Goal: Task Accomplishment & Management: Complete application form

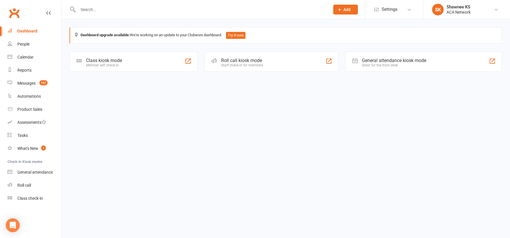
click at [101, 8] on input "text" at bounding box center [201, 10] width 250 height 8
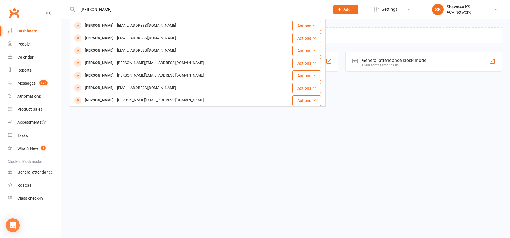
type input "[PERSON_NAME]"
click at [337, 9] on button "Add" at bounding box center [345, 10] width 25 height 10
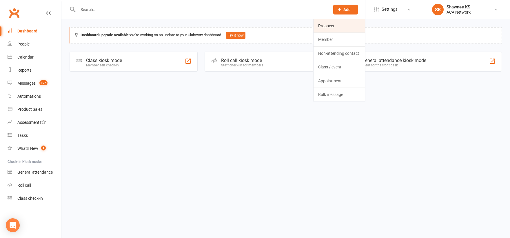
click at [330, 24] on link "Prospect" at bounding box center [340, 25] width 52 height 13
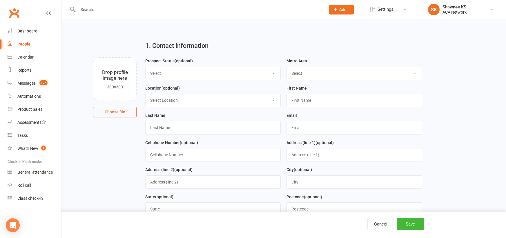
click at [205, 71] on select "Select Lead Guest Interview Not Interested" at bounding box center [213, 73] width 135 height 13
select select "Guest"
click at [146, 67] on select "Select Lead Guest Interview Not Interested" at bounding box center [213, 73] width 135 height 13
click at [348, 77] on select "Select ACA AL-[GEOGRAPHIC_DATA] [GEOGRAPHIC_DATA]-Mobile [GEOGRAPHIC_DATA]-Ft. …" at bounding box center [354, 73] width 135 height 13
select select "MO-[US_STATE][GEOGRAPHIC_DATA]"
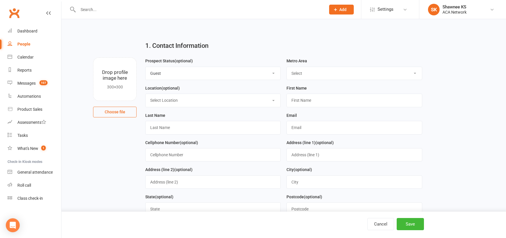
click at [287, 67] on select "Select ACA AL-[GEOGRAPHIC_DATA] [GEOGRAPHIC_DATA]-Mobile [GEOGRAPHIC_DATA]-Ft. …" at bounding box center [354, 73] width 135 height 13
click at [174, 101] on select "Select Location ACA Global Business Club ACA Rookie Club [GEOGRAPHIC_DATA], [GE…" at bounding box center [213, 100] width 135 height 13
select select "18"
click at [146, 94] on select "Select Location ACA Global Business Club ACA Rookie Club [GEOGRAPHIC_DATA], [GE…" at bounding box center [213, 100] width 135 height 13
click at [329, 98] on input "text" at bounding box center [353, 100] width 135 height 13
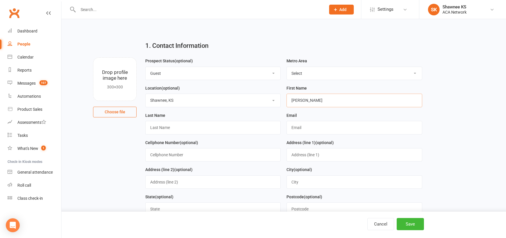
type input "[PERSON_NAME]"
click at [337, 127] on input "text" at bounding box center [353, 127] width 135 height 13
type input "[EMAIL_ADDRESS][DOMAIN_NAME]"
click at [216, 154] on input "text" at bounding box center [212, 154] width 135 height 13
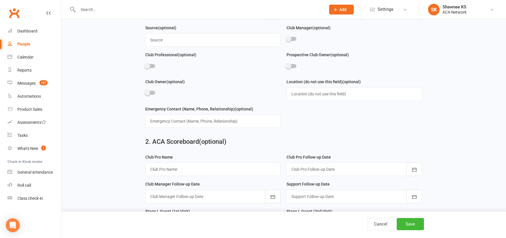
scroll to position [232, 0]
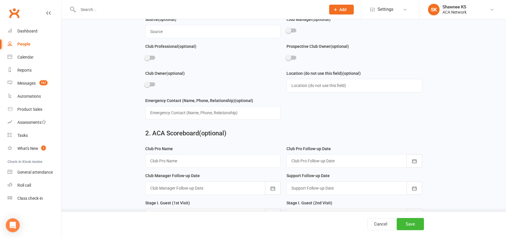
type input "9133609566"
click at [181, 165] on input "text" at bounding box center [212, 160] width 135 height 13
type input "[PERSON_NAME]"
click at [204, 191] on div at bounding box center [212, 187] width 135 height 13
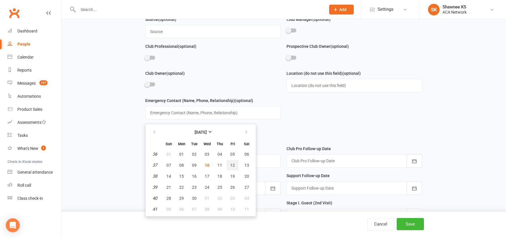
click at [232, 168] on span "12" at bounding box center [232, 165] width 5 height 5
type input "[DATE]"
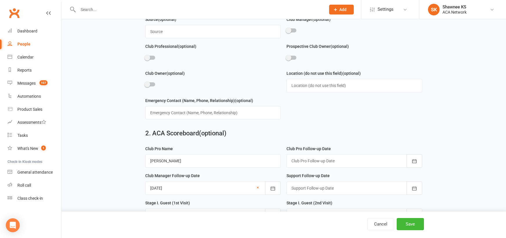
scroll to position [261, 0]
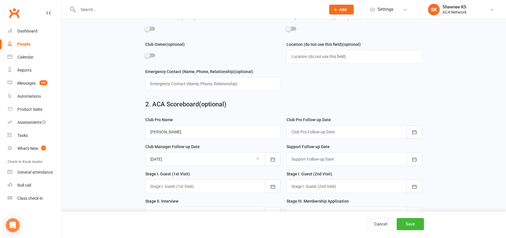
click at [193, 190] on div at bounding box center [212, 186] width 135 height 13
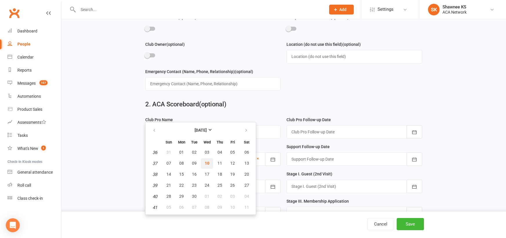
click at [208, 166] on span "10" at bounding box center [207, 163] width 5 height 5
type input "[DATE]"
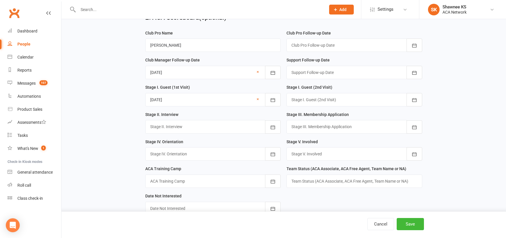
scroll to position [348, 0]
click at [184, 132] on div at bounding box center [212, 126] width 135 height 13
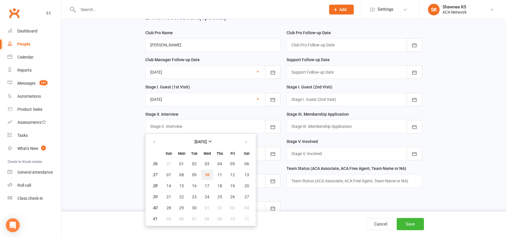
click at [208, 177] on span "10" at bounding box center [207, 174] width 5 height 5
type input "[DATE]"
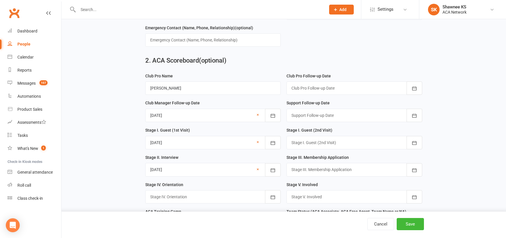
scroll to position [290, 0]
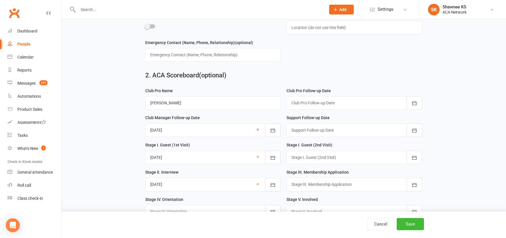
click at [259, 133] on link "×" at bounding box center [258, 129] width 2 height 7
click at [303, 106] on div at bounding box center [353, 102] width 135 height 13
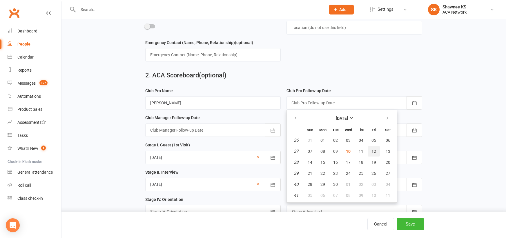
click at [373, 154] on span "12" at bounding box center [373, 151] width 5 height 5
type input "[DATE]"
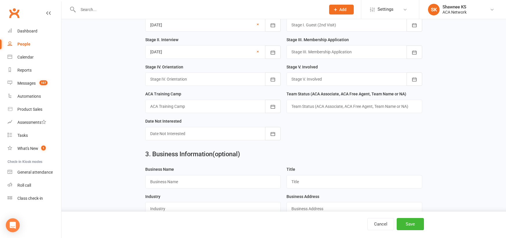
scroll to position [435, 0]
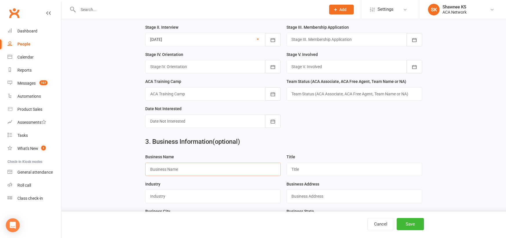
click at [212, 176] on input "text" at bounding box center [212, 169] width 135 height 13
type input "Amazing Maids"
click at [309, 176] on input "text" at bounding box center [353, 169] width 135 height 13
type input "Founder & CEO"
click at [242, 201] on input "text" at bounding box center [212, 196] width 135 height 13
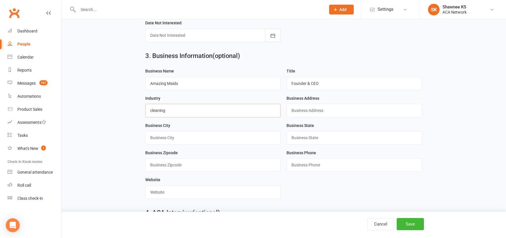
scroll to position [522, 0]
type input "cleaning"
click at [226, 198] on input "text" at bounding box center [212, 190] width 135 height 13
type input "[DOMAIN_NAME]"
click at [405, 227] on button "Save" at bounding box center [410, 224] width 27 height 12
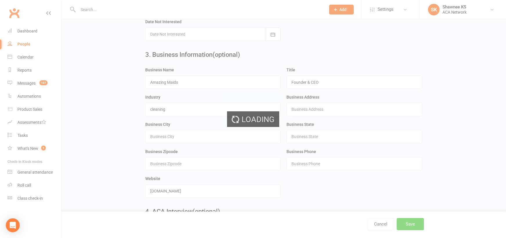
scroll to position [0, 0]
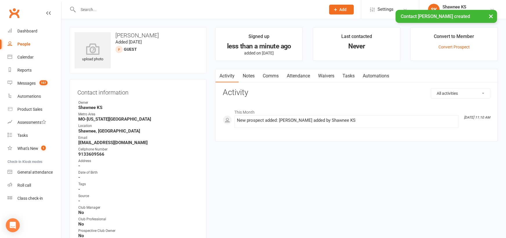
click at [250, 76] on link "Notes" at bounding box center [249, 75] width 20 height 13
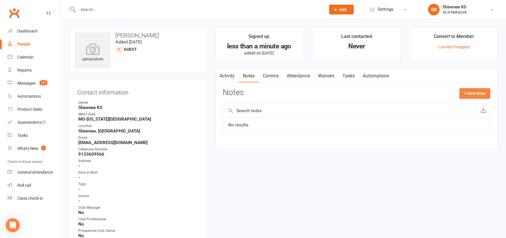
click at [467, 95] on button "+ New Note" at bounding box center [474, 93] width 31 height 10
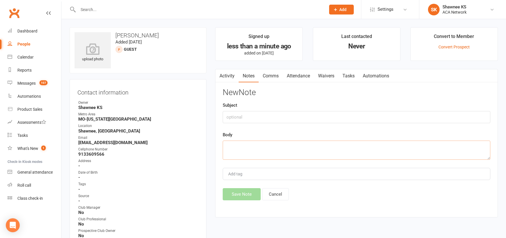
click at [280, 148] on textarea at bounding box center [357, 150] width 268 height 19
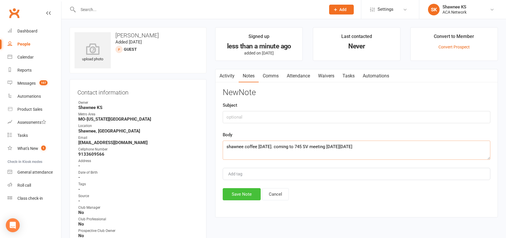
type textarea "shawnee coffee [DATE]. coming to 745 SV meeting [DATE][DATE]"
click at [244, 192] on button "Save Note" at bounding box center [242, 194] width 38 height 12
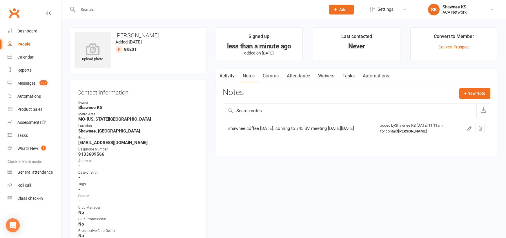
click at [273, 77] on link "Comms" at bounding box center [271, 75] width 24 height 13
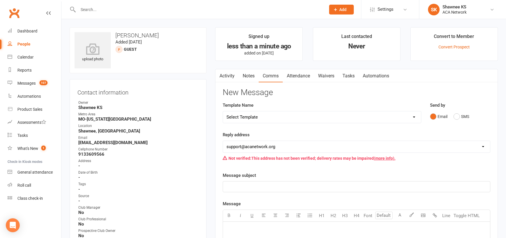
click at [247, 116] on select "Select Template [Email] ACA Club Life Email [Email] Club Coffee Message [Email]…" at bounding box center [322, 117] width 198 height 12
click at [448, 188] on p "﻿" at bounding box center [356, 186] width 260 height 7
click at [259, 117] on select "Select Template [Email] ACA Club Life Email [Email] Club Coffee Message [Email]…" at bounding box center [322, 117] width 198 height 12
click at [261, 188] on p "﻿" at bounding box center [356, 186] width 260 height 7
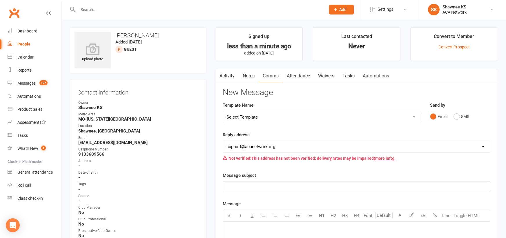
click at [343, 9] on span "Add" at bounding box center [342, 9] width 7 height 5
click at [128, 10] on input "text" at bounding box center [198, 10] width 245 height 8
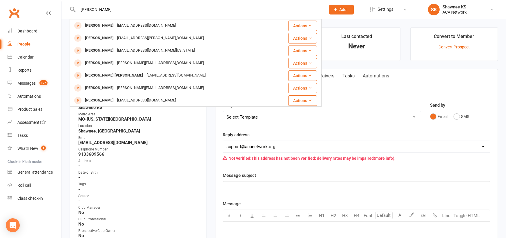
type input "[PERSON_NAME]"
click at [340, 10] on span "Add" at bounding box center [342, 9] width 7 height 5
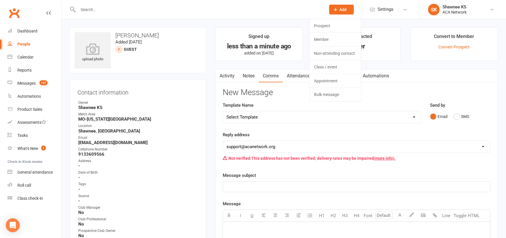
click at [297, 12] on input "text" at bounding box center [198, 10] width 245 height 8
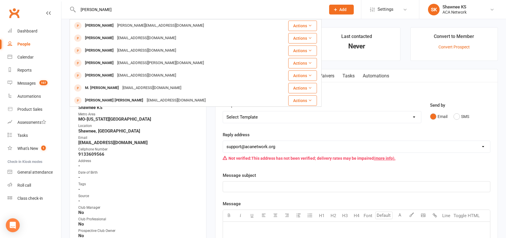
type input "[PERSON_NAME]"
click at [334, 8] on icon at bounding box center [335, 9] width 5 height 5
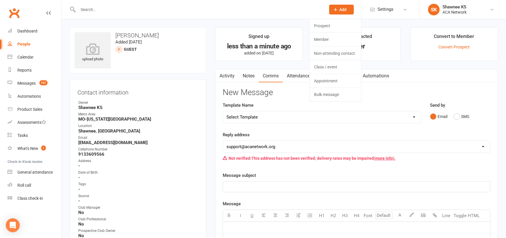
click at [343, 8] on span "Add" at bounding box center [342, 9] width 7 height 5
click at [335, 27] on link "Prospect" at bounding box center [335, 25] width 52 height 13
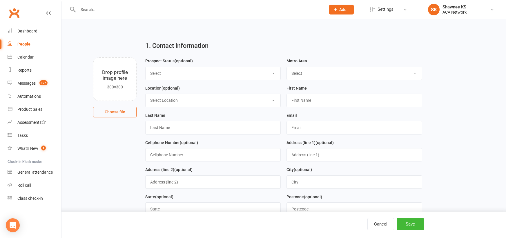
click at [185, 72] on select "Select Lead Guest Interview Not Interested" at bounding box center [213, 73] width 135 height 13
select select "Lead"
click at [146, 67] on select "Select Lead Guest Interview Not Interested" at bounding box center [213, 73] width 135 height 13
click at [314, 74] on select "Select ACA AL-[GEOGRAPHIC_DATA] [GEOGRAPHIC_DATA]-Mobile [GEOGRAPHIC_DATA]-Ft. …" at bounding box center [354, 73] width 135 height 13
select select "MO-[US_STATE][GEOGRAPHIC_DATA]"
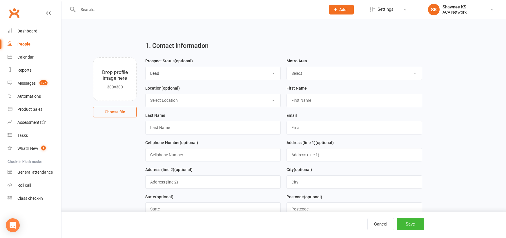
click at [287, 67] on select "Select ACA AL-[GEOGRAPHIC_DATA] [GEOGRAPHIC_DATA]-Mobile [GEOGRAPHIC_DATA]-Ft. …" at bounding box center [354, 73] width 135 height 13
click at [231, 100] on select "Select Location ACA Global Business Club ACA Rookie Club [GEOGRAPHIC_DATA], [GE…" at bounding box center [213, 100] width 135 height 13
select select "18"
click at [146, 94] on select "Select Location ACA Global Business Club ACA Rookie Club [GEOGRAPHIC_DATA], [GE…" at bounding box center [213, 100] width 135 height 13
click at [323, 99] on input "text" at bounding box center [353, 100] width 135 height 13
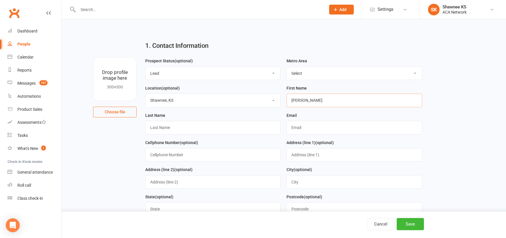
type input "[PERSON_NAME]"
click at [180, 127] on input "text" at bounding box center [212, 127] width 135 height 13
type input "T"
type input "[PERSON_NAME]"
click at [332, 131] on input "text" at bounding box center [353, 127] width 135 height 13
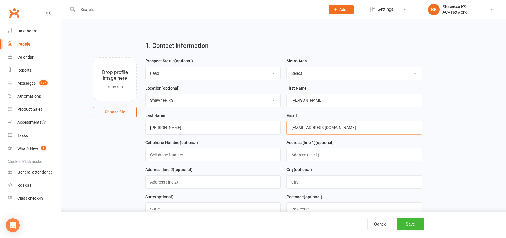
type input "[EMAIL_ADDRESS][DOMAIN_NAME]"
click at [209, 159] on input "text" at bounding box center [212, 154] width 135 height 13
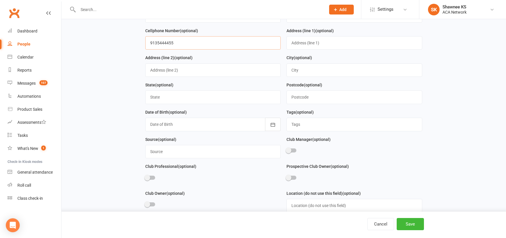
scroll to position [116, 0]
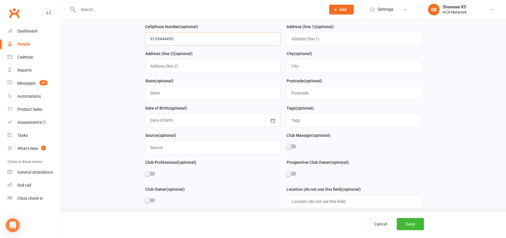
type input "9135444455"
click at [199, 152] on input "text" at bounding box center [212, 147] width 135 height 13
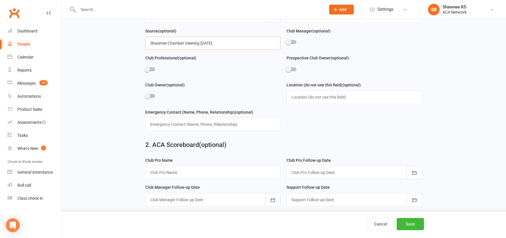
scroll to position [232, 0]
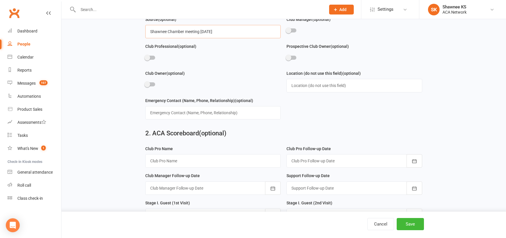
type input "Shawnee Chamber meeting [DATE]"
click at [204, 168] on input "text" at bounding box center [212, 160] width 135 height 13
type input "[PERSON_NAME]"
click at [328, 165] on div at bounding box center [353, 160] width 135 height 13
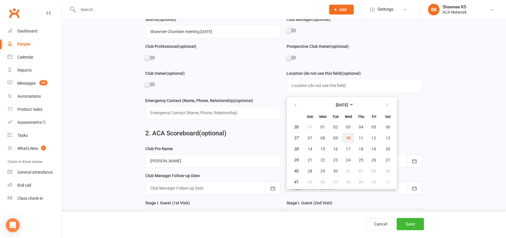
click at [348, 140] on span "10" at bounding box center [348, 138] width 5 height 5
type input "[DATE]"
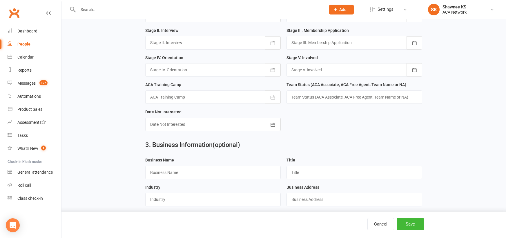
scroll to position [435, 0]
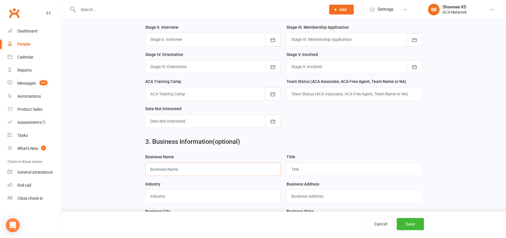
click at [184, 175] on input "text" at bounding box center [212, 169] width 135 height 13
type input "HB Business Solutions"
click at [316, 172] on input "text" at bounding box center [353, 169] width 135 height 13
type input "Owner"
click at [211, 203] on input "text" at bounding box center [212, 196] width 135 height 13
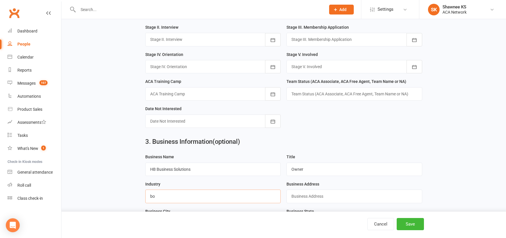
type input "b"
click at [247, 203] on input "text" at bounding box center [212, 196] width 135 height 13
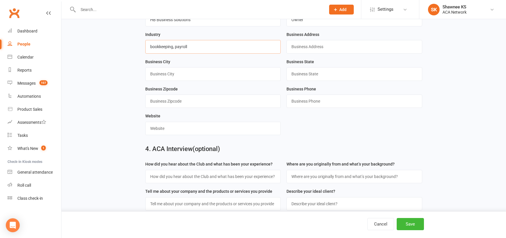
scroll to position [609, 0]
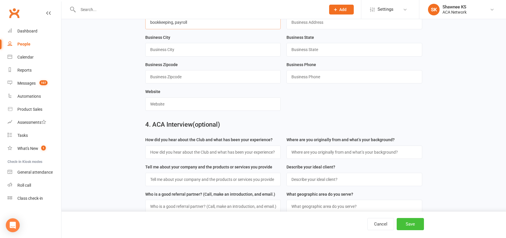
type input "bookkeeping, payroll"
click at [406, 226] on button "Save" at bounding box center [410, 224] width 27 height 12
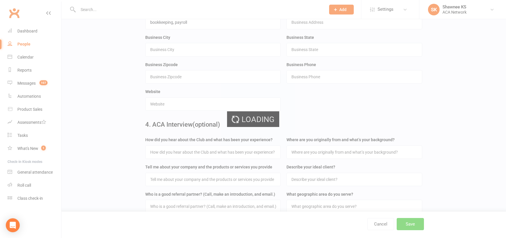
scroll to position [0, 0]
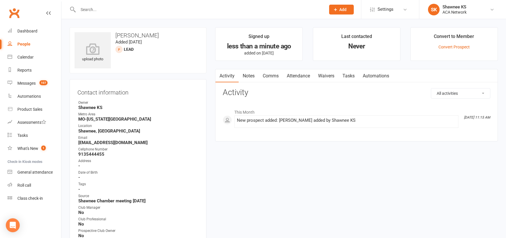
click at [107, 10] on input "text" at bounding box center [198, 10] width 245 height 8
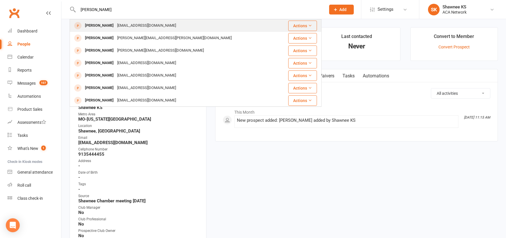
type input "[PERSON_NAME]"
click at [134, 27] on div "[EMAIL_ADDRESS][DOMAIN_NAME]" at bounding box center [146, 25] width 62 height 8
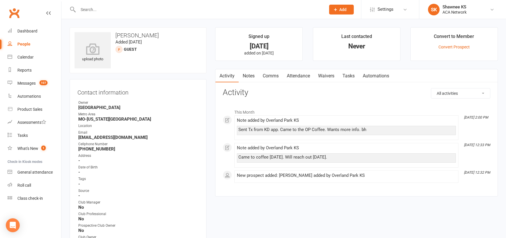
click at [250, 75] on link "Notes" at bounding box center [249, 75] width 20 height 13
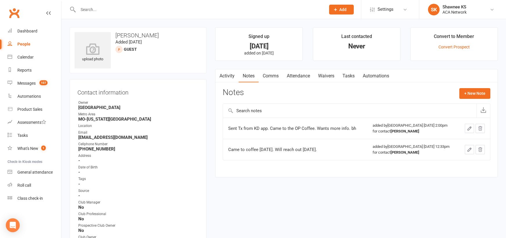
click at [221, 76] on button "button" at bounding box center [218, 75] width 7 height 13
click at [228, 76] on link "Activity" at bounding box center [226, 75] width 23 height 13
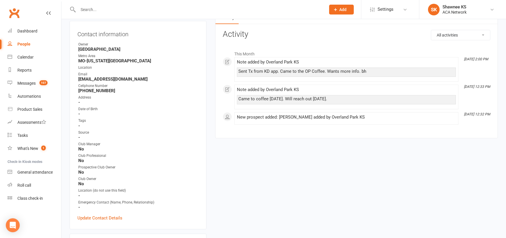
scroll to position [58, 0]
click at [349, 10] on button "Add" at bounding box center [341, 10] width 25 height 10
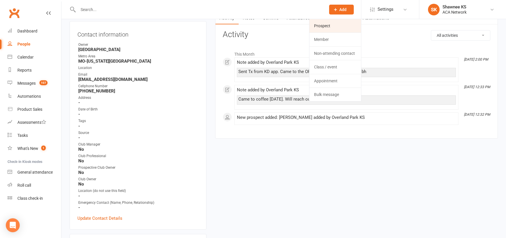
click at [326, 26] on link "Prospect" at bounding box center [335, 25] width 52 height 13
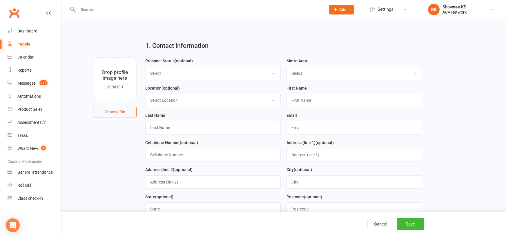
click at [172, 73] on select "Select Lead Guest Interview Not Interested" at bounding box center [213, 73] width 135 height 13
select select "Guest"
click at [146, 67] on select "Select Lead Guest Interview Not Interested" at bounding box center [213, 73] width 135 height 13
click at [345, 72] on select "Select ACA AL-[GEOGRAPHIC_DATA] [GEOGRAPHIC_DATA]-Mobile [GEOGRAPHIC_DATA]-Ft. …" at bounding box center [354, 73] width 135 height 13
select select "MO-[US_STATE][GEOGRAPHIC_DATA]"
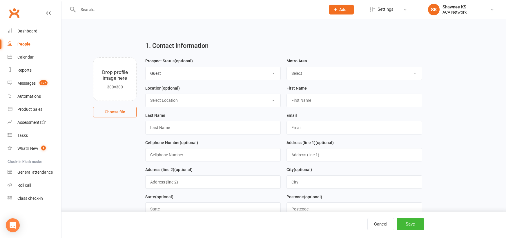
click at [287, 67] on select "Select ACA AL-[GEOGRAPHIC_DATA] [GEOGRAPHIC_DATA]-Mobile [GEOGRAPHIC_DATA]-Ft. …" at bounding box center [354, 73] width 135 height 13
click at [176, 98] on select "Select Location ACA Global Business Club ACA Rookie Club [GEOGRAPHIC_DATA], [GE…" at bounding box center [213, 100] width 135 height 13
select select "18"
click at [146, 94] on select "Select Location ACA Global Business Club ACA Rookie Club [GEOGRAPHIC_DATA], [GE…" at bounding box center [213, 100] width 135 height 13
click at [344, 99] on input "text" at bounding box center [353, 100] width 135 height 13
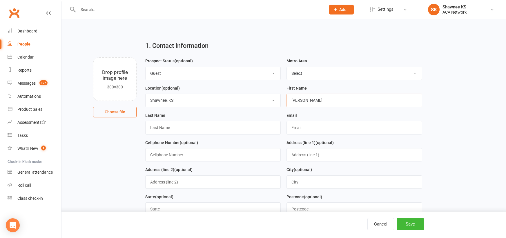
type input "[PERSON_NAME]"
type input "[EMAIL_ADDRESS][DOMAIN_NAME]"
click at [222, 154] on input "text" at bounding box center [212, 154] width 135 height 13
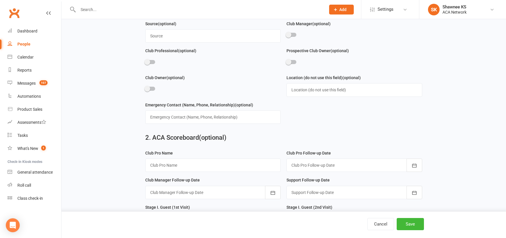
scroll to position [232, 0]
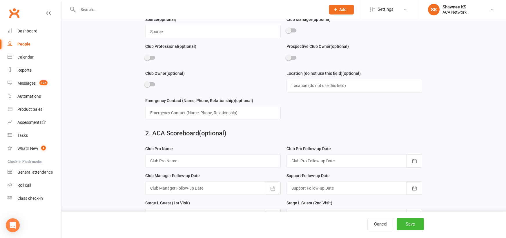
type input "6609738981"
click at [198, 164] on input "text" at bounding box center [212, 160] width 135 height 13
type input "[PERSON_NAME]"
click at [298, 162] on div at bounding box center [353, 160] width 135 height 13
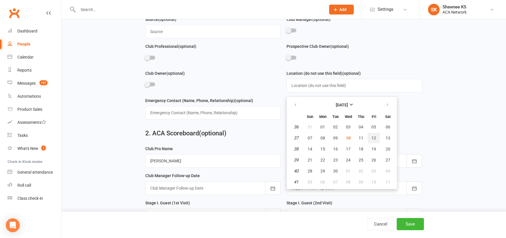
click at [374, 140] on span "12" at bounding box center [373, 138] width 5 height 5
type input "[DATE]"
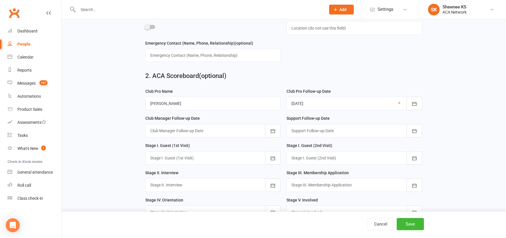
scroll to position [290, 0]
click at [192, 162] on div at bounding box center [212, 157] width 135 height 13
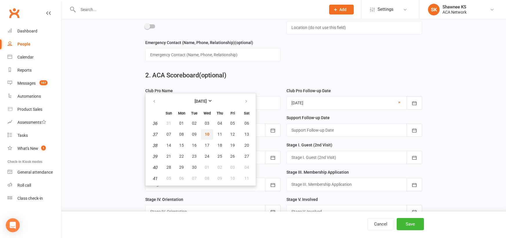
click at [206, 137] on span "10" at bounding box center [207, 134] width 5 height 5
type input "[DATE]"
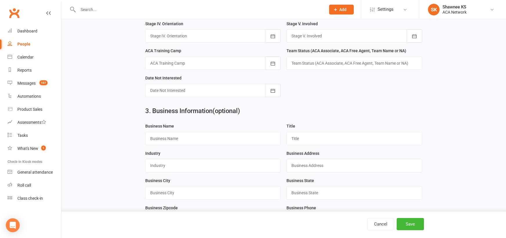
scroll to position [493, 0]
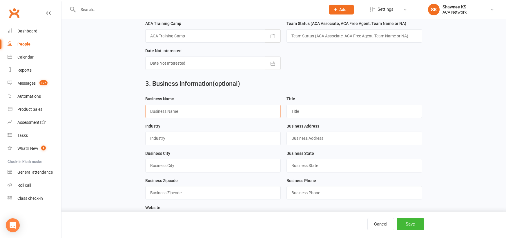
click at [188, 117] on input "text" at bounding box center [212, 111] width 135 height 13
type input "American Family Insurance"
click at [297, 118] on input "text" at bounding box center [353, 111] width 135 height 13
type input "Agent"
click at [184, 145] on input "text" at bounding box center [212, 138] width 135 height 13
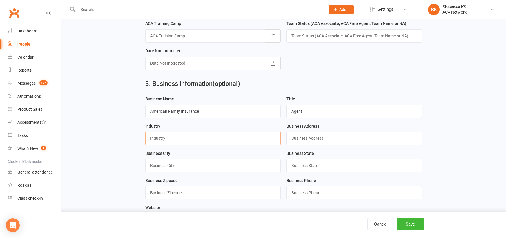
type input "Insurance"
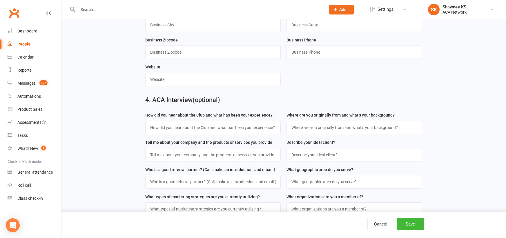
scroll to position [638, 0]
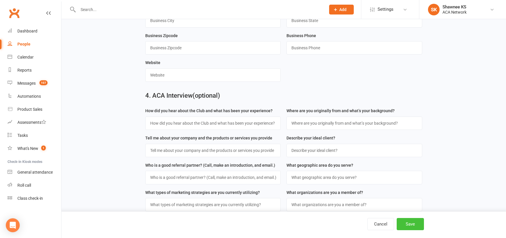
click at [408, 223] on button "Save" at bounding box center [410, 224] width 27 height 12
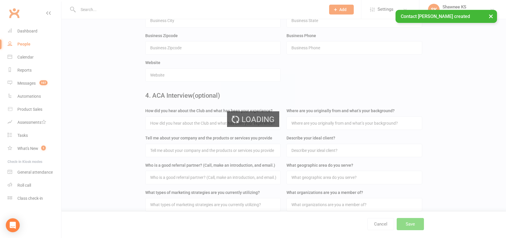
scroll to position [0, 0]
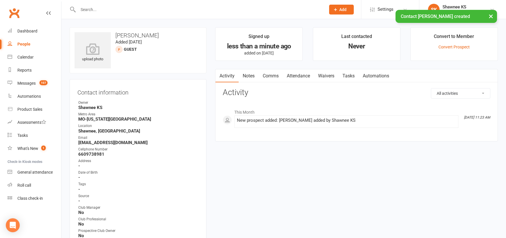
click at [245, 76] on link "Notes" at bounding box center [249, 75] width 20 height 13
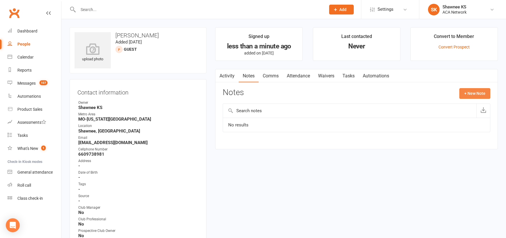
click at [477, 96] on button "+ New Note" at bounding box center [474, 93] width 31 height 10
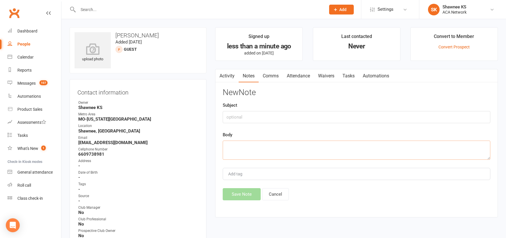
click at [337, 147] on textarea at bounding box center [357, 150] width 268 height 19
type textarea "shawnee coffee [DATE]. coming to SV [DATE]"
click at [244, 194] on button "Save Note" at bounding box center [242, 194] width 38 height 12
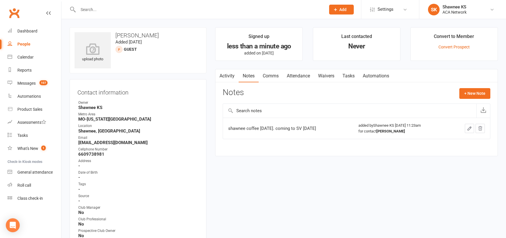
click at [149, 9] on input "text" at bounding box center [198, 10] width 245 height 8
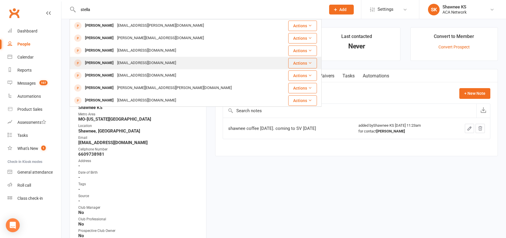
type input "stella"
click at [117, 63] on div "[EMAIL_ADDRESS][DOMAIN_NAME]" at bounding box center [146, 63] width 62 height 8
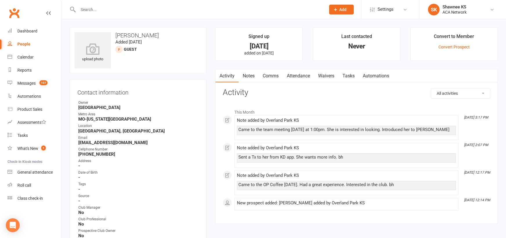
click at [126, 12] on input "text" at bounding box center [198, 10] width 245 height 8
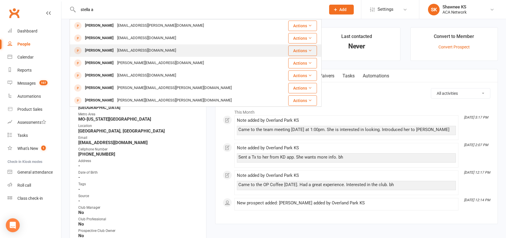
type input "stella a"
click at [115, 48] on div "[EMAIL_ADDRESS][DOMAIN_NAME]" at bounding box center [146, 50] width 62 height 8
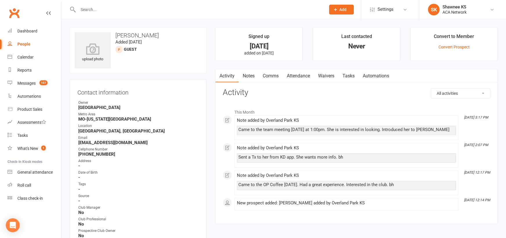
click at [92, 8] on input "text" at bounding box center [198, 10] width 245 height 8
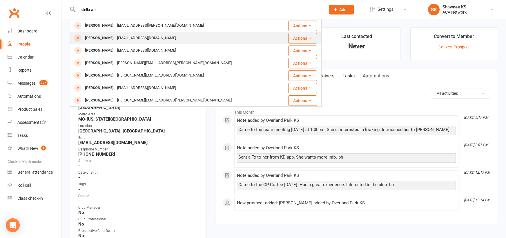
type input "stella ab"
click at [105, 35] on div "[PERSON_NAME]" at bounding box center [99, 38] width 32 height 8
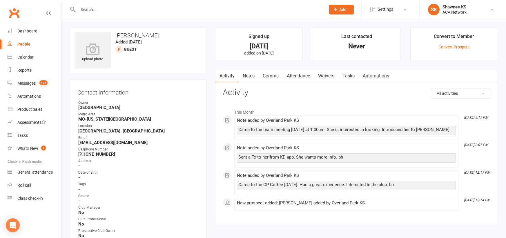
click at [128, 11] on input "text" at bounding box center [198, 10] width 245 height 8
click at [353, 75] on link "Tasks" at bounding box center [348, 75] width 20 height 13
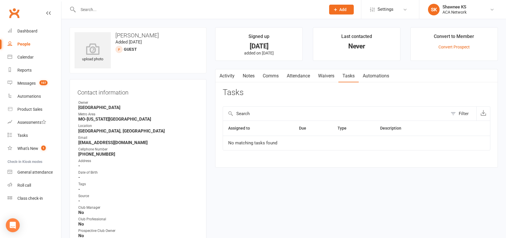
click at [272, 77] on link "Comms" at bounding box center [271, 75] width 24 height 13
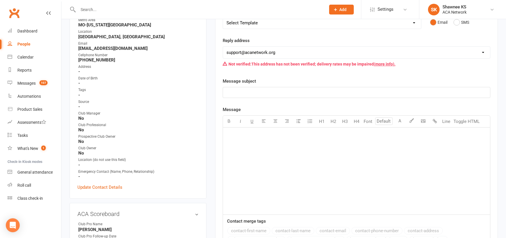
scroll to position [116, 0]
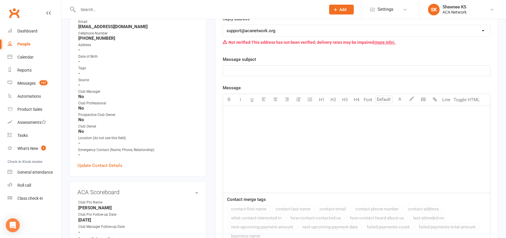
click at [240, 114] on p "﻿" at bounding box center [356, 113] width 260 height 7
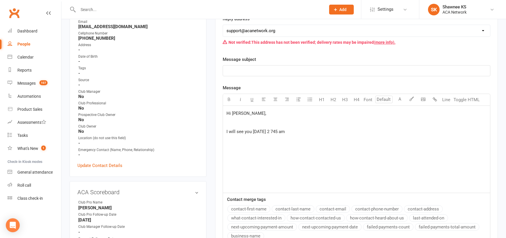
click at [268, 132] on span "I will see you [DATE] 2 745 am" at bounding box center [255, 131] width 58 height 5
click at [289, 131] on p "I will see you [DATE], 745 am" at bounding box center [356, 131] width 260 height 7
click at [237, 120] on p "﻿" at bounding box center [356, 122] width 260 height 7
click at [338, 124] on p "I will see you [DATE], 745 am, at Shawnee ACA Club." at bounding box center [356, 122] width 260 height 7
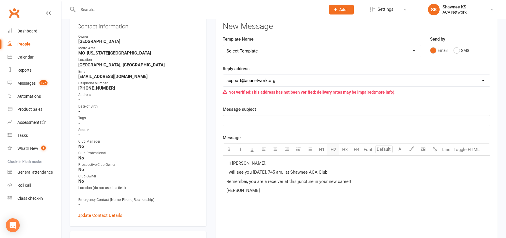
scroll to position [58, 0]
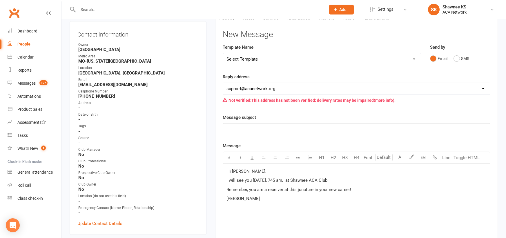
click at [283, 128] on p "﻿" at bounding box center [356, 128] width 260 height 7
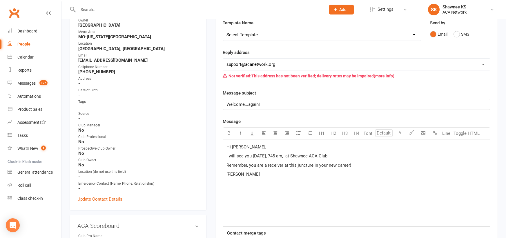
scroll to position [174, 0]
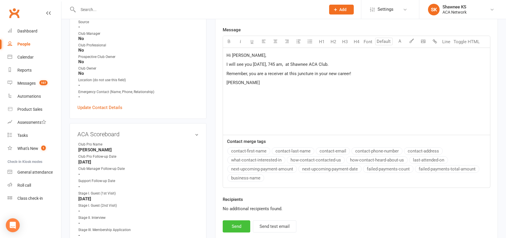
click at [245, 228] on button "Send" at bounding box center [237, 226] width 28 height 12
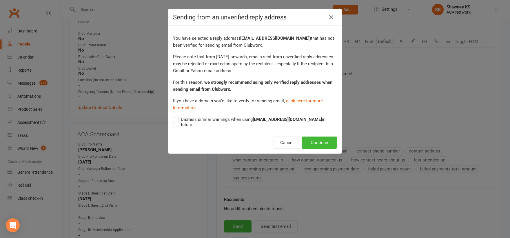
click at [174, 120] on label "Dismiss similar warnings when using [EMAIL_ADDRESS][DOMAIN_NAME] in future" at bounding box center [255, 121] width 164 height 11
click at [174, 116] on input "Dismiss similar warnings when using [EMAIL_ADDRESS][DOMAIN_NAME] in future" at bounding box center [255, 116] width 164 height 0
click at [322, 139] on button "Continue" at bounding box center [319, 143] width 35 height 12
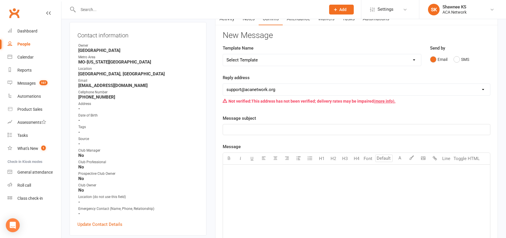
scroll to position [0, 0]
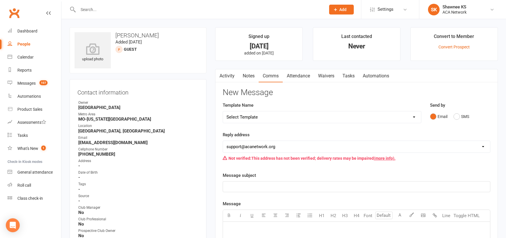
click at [147, 12] on input "text" at bounding box center [198, 10] width 245 height 8
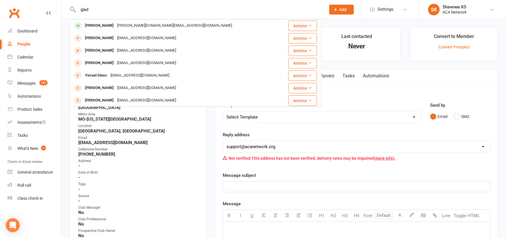
type input "glad"
click at [335, 179] on div "Message subject ﻿" at bounding box center [357, 182] width 268 height 20
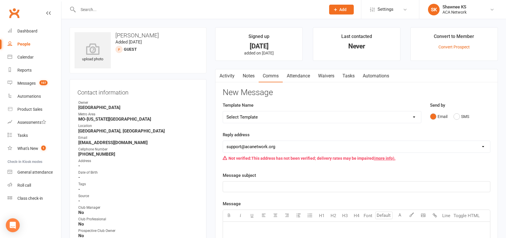
click at [254, 78] on link "Notes" at bounding box center [249, 75] width 20 height 13
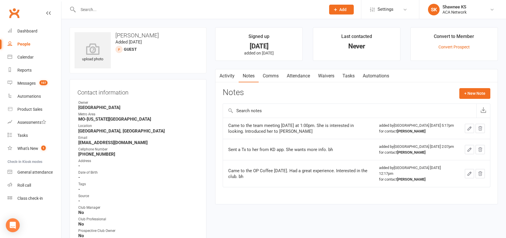
click at [276, 75] on link "Comms" at bounding box center [271, 75] width 24 height 13
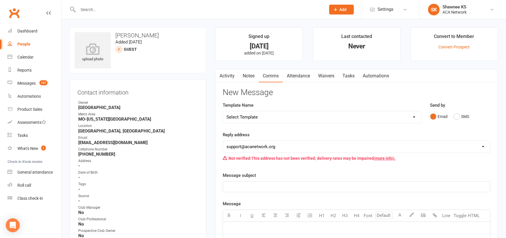
click at [142, 10] on input "text" at bounding box center [198, 10] width 245 height 8
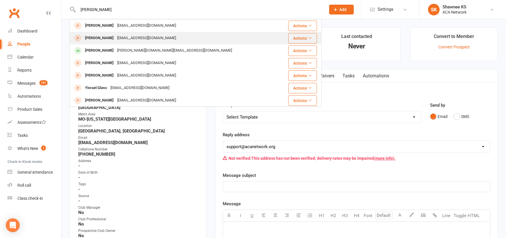
type input "[PERSON_NAME]"
click at [128, 37] on div "[EMAIL_ADDRESS][DOMAIN_NAME]" at bounding box center [146, 38] width 62 height 8
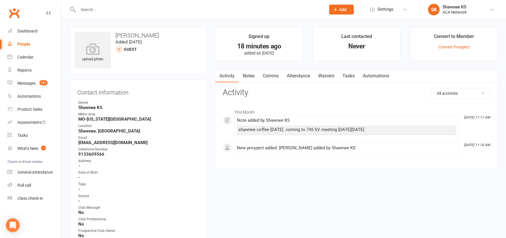
click at [117, 10] on input "text" at bounding box center [198, 10] width 245 height 8
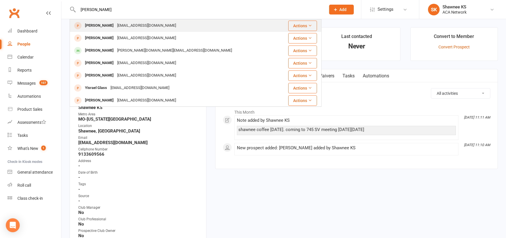
type input "[PERSON_NAME]"
click at [122, 24] on div "[EMAIL_ADDRESS][DOMAIN_NAME]" at bounding box center [146, 25] width 62 height 8
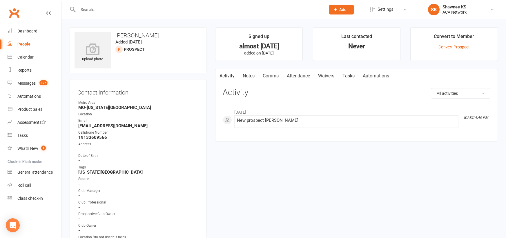
click at [101, 9] on input "text" at bounding box center [198, 10] width 245 height 8
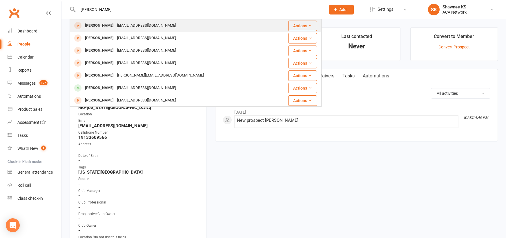
type input "[PERSON_NAME]"
click at [110, 27] on div "[PERSON_NAME]" at bounding box center [99, 25] width 32 height 8
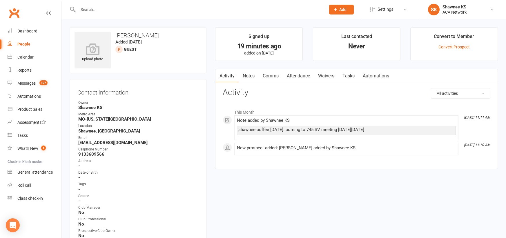
click at [276, 76] on link "Comms" at bounding box center [271, 75] width 24 height 13
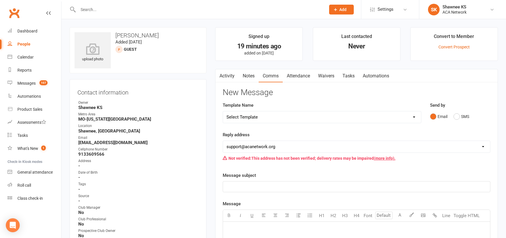
click at [262, 185] on p "﻿" at bounding box center [356, 186] width 260 height 7
click at [254, 227] on p "﻿" at bounding box center [356, 229] width 260 height 7
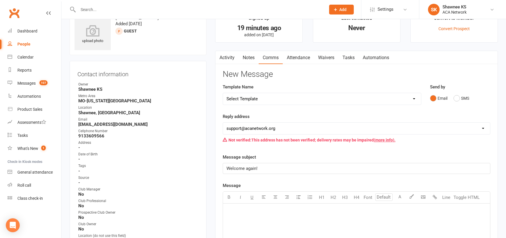
scroll to position [58, 0]
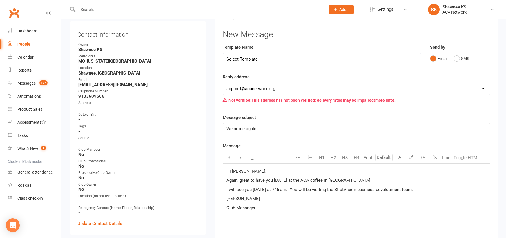
click at [226, 206] on span "Club Mananger" at bounding box center [240, 207] width 29 height 5
click at [345, 179] on p "Again, great to have you [DATE] at the ACA coffee in [GEOGRAPHIC_DATA]." at bounding box center [356, 180] width 260 height 7
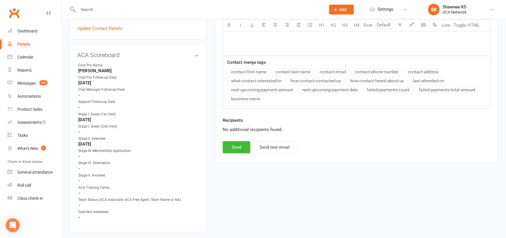
scroll to position [261, 0]
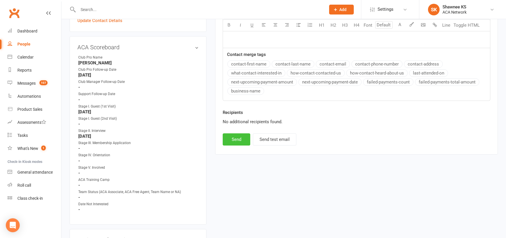
click at [228, 140] on button "Send" at bounding box center [237, 139] width 28 height 12
click at [97, 8] on input "text" at bounding box center [198, 10] width 245 height 8
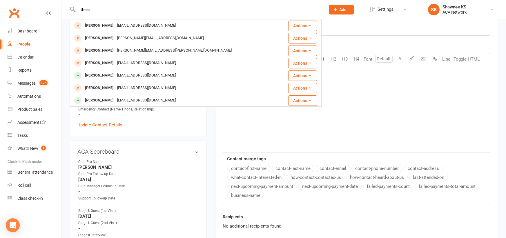
scroll to position [145, 0]
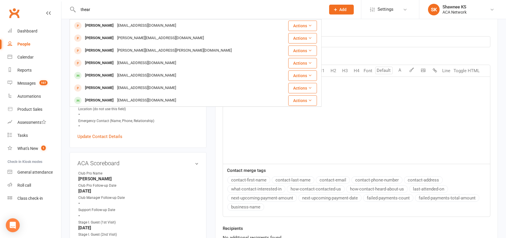
type input "thear"
click at [251, 132] on div "﻿" at bounding box center [356, 120] width 267 height 87
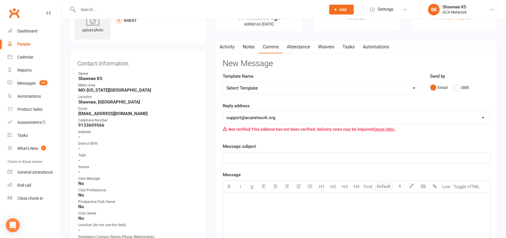
scroll to position [0, 0]
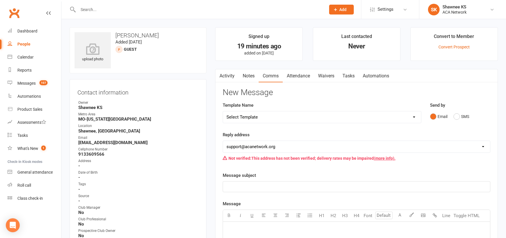
click at [121, 10] on input "text" at bounding box center [198, 10] width 245 height 8
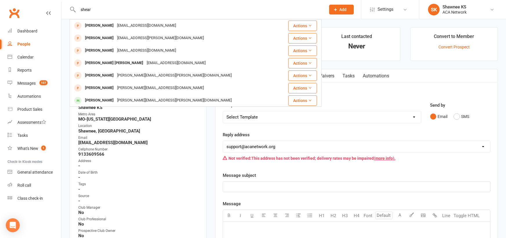
type input "shear"
